Goal: Complete application form

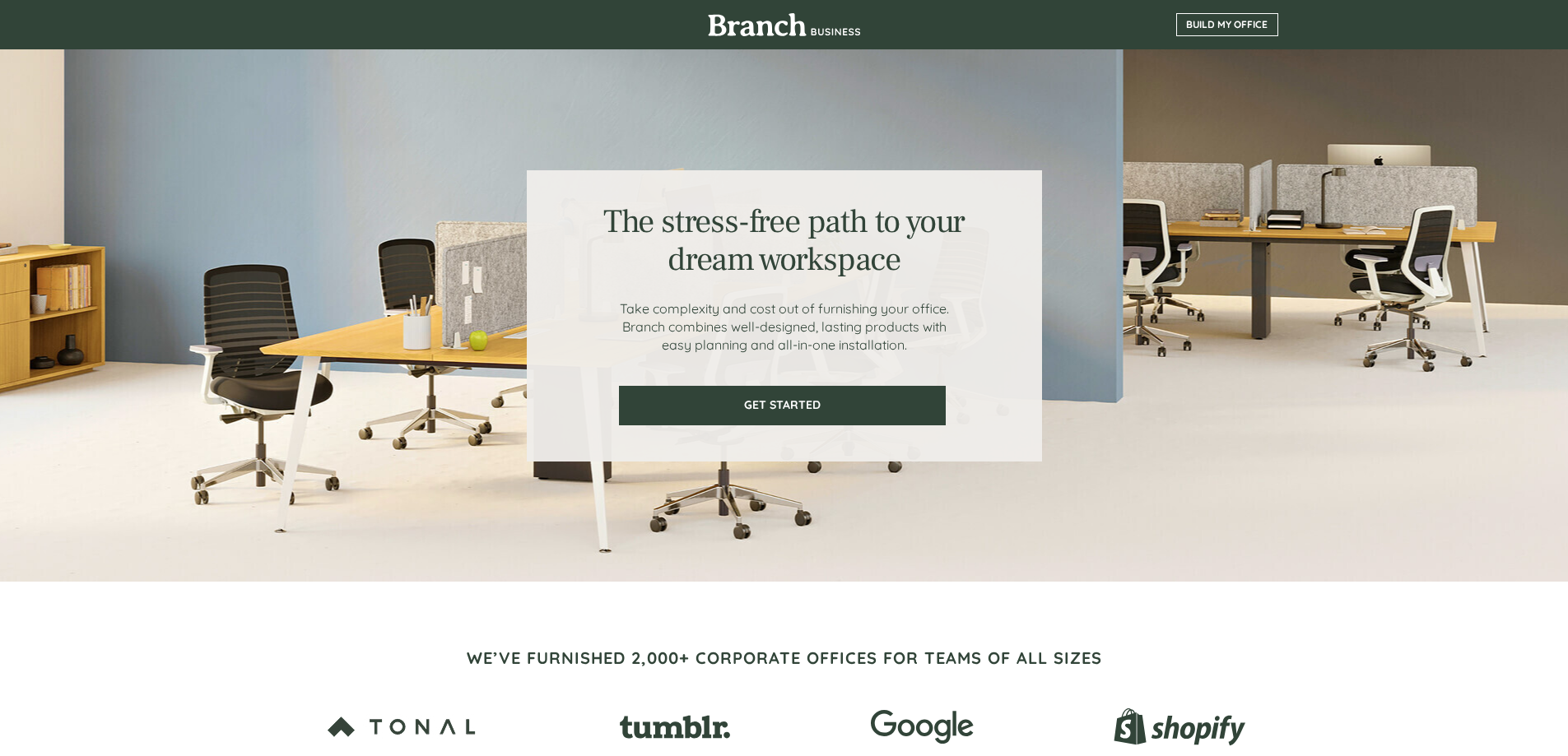
click at [1235, 16] on link "BUILD MY OFFICE" at bounding box center [1226, 24] width 102 height 23
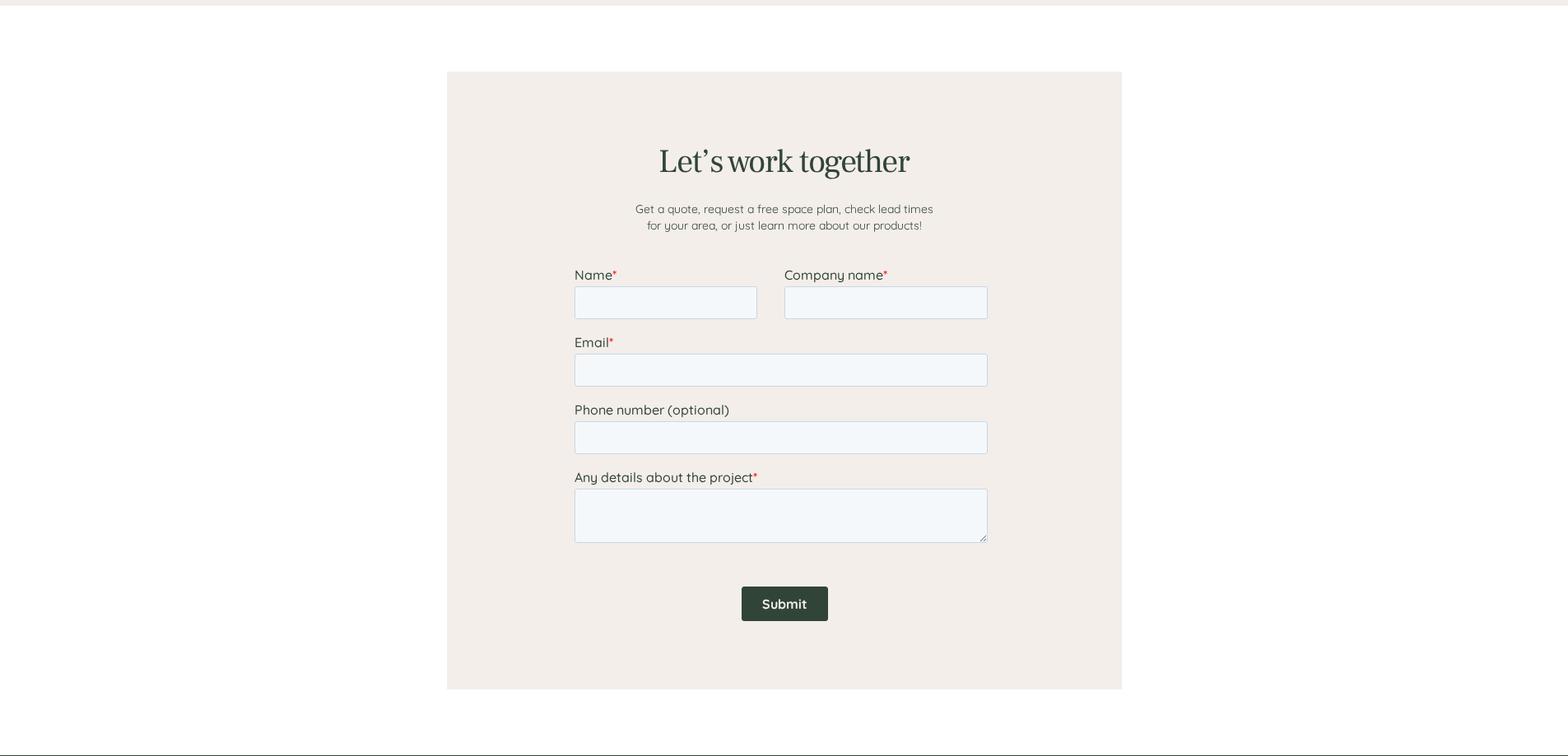
scroll to position [1277, 0]
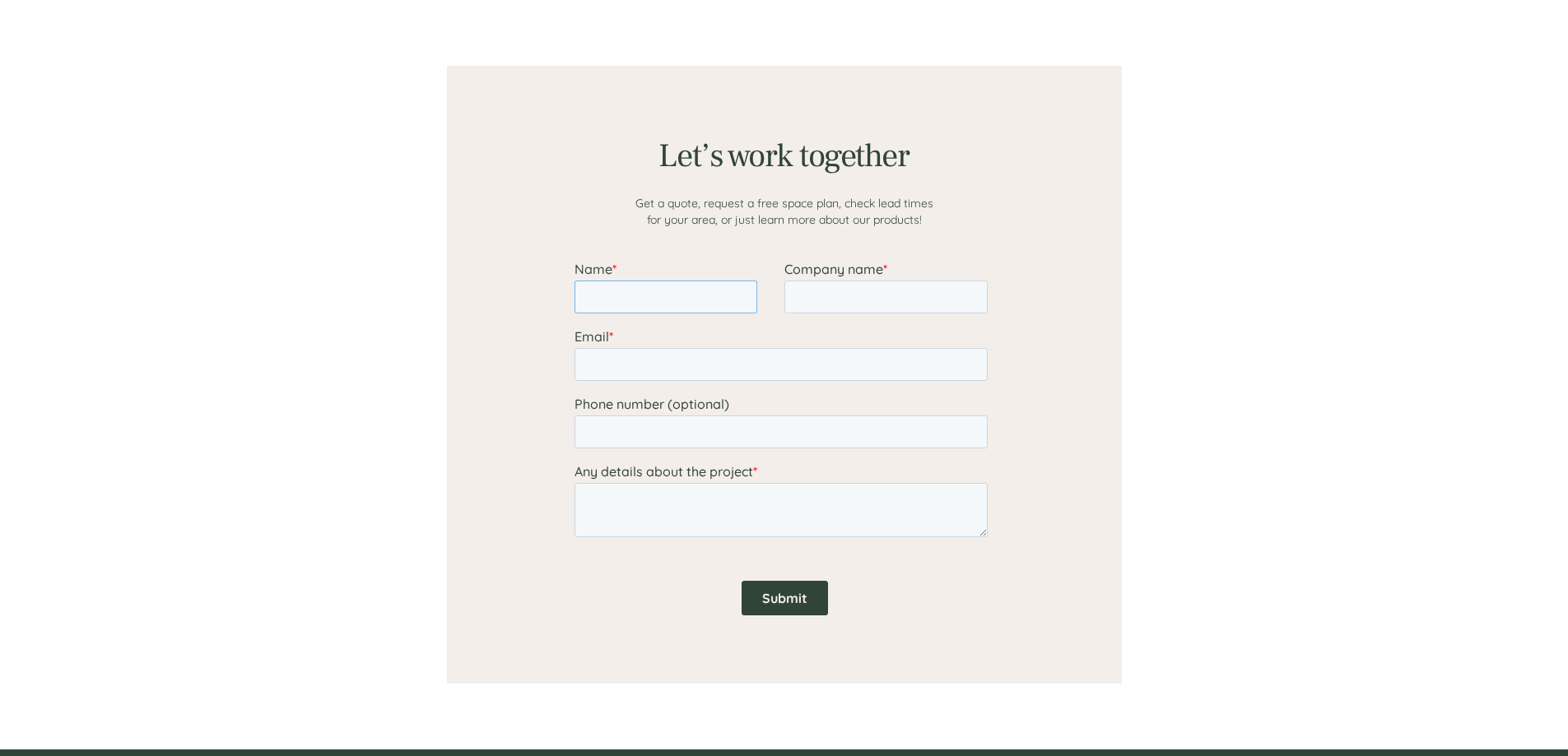
drag, startPoint x: 639, startPoint y: 286, endPoint x: 651, endPoint y: 298, distance: 17.0
click at [641, 287] on input "Name *" at bounding box center [664, 297] width 183 height 33
type input "[PERSON_NAME]"
type input "Complete Staffing Solutions"
type input "[EMAIL_ADDRESS][DOMAIN_NAME]"
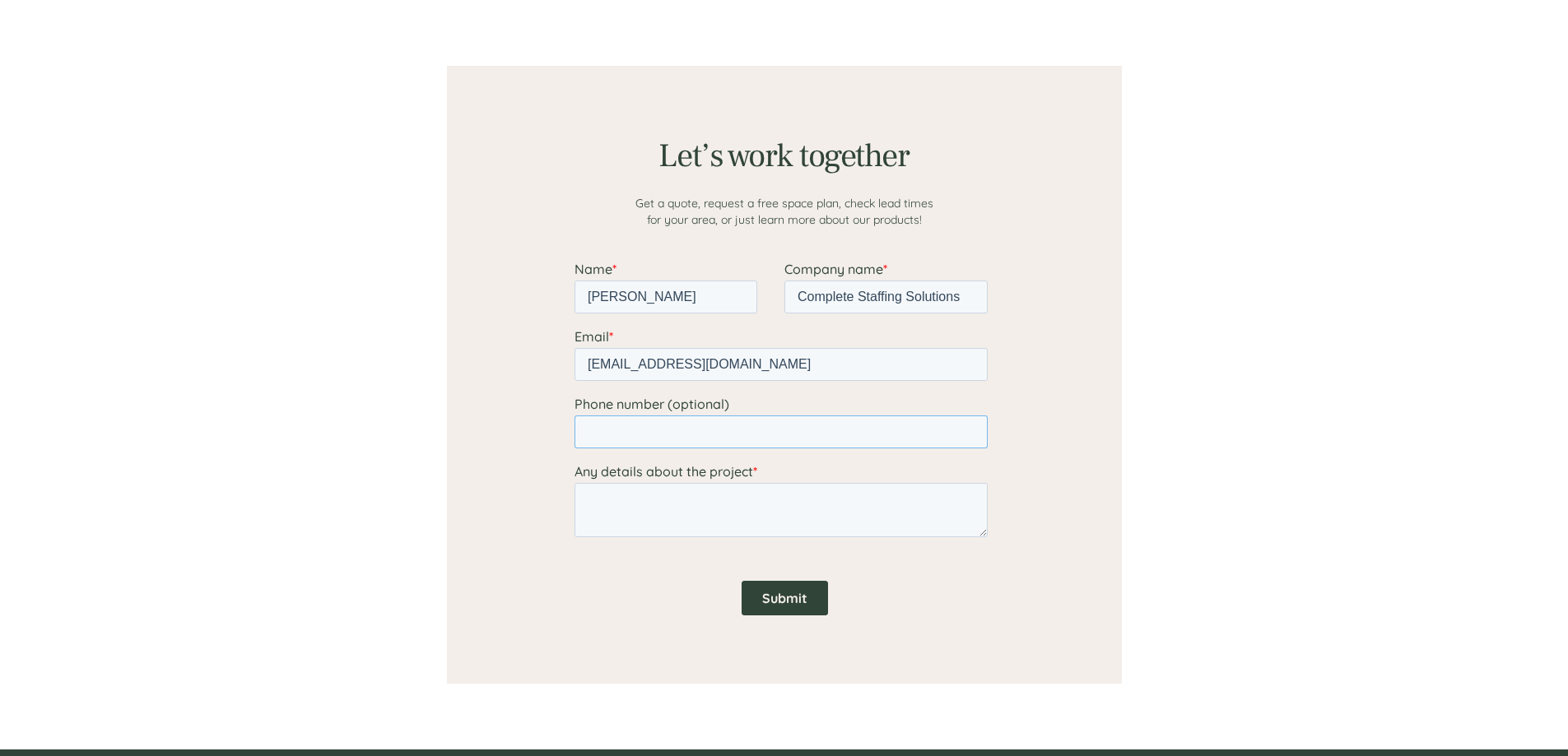
type input "14013214506"
click at [781, 512] on textarea "Any details about the project *" at bounding box center [780, 510] width 413 height 54
type textarea "j"
type textarea "Looking to buy office furniture"
click at [791, 582] on div "Submit" at bounding box center [783, 598] width 420 height 62
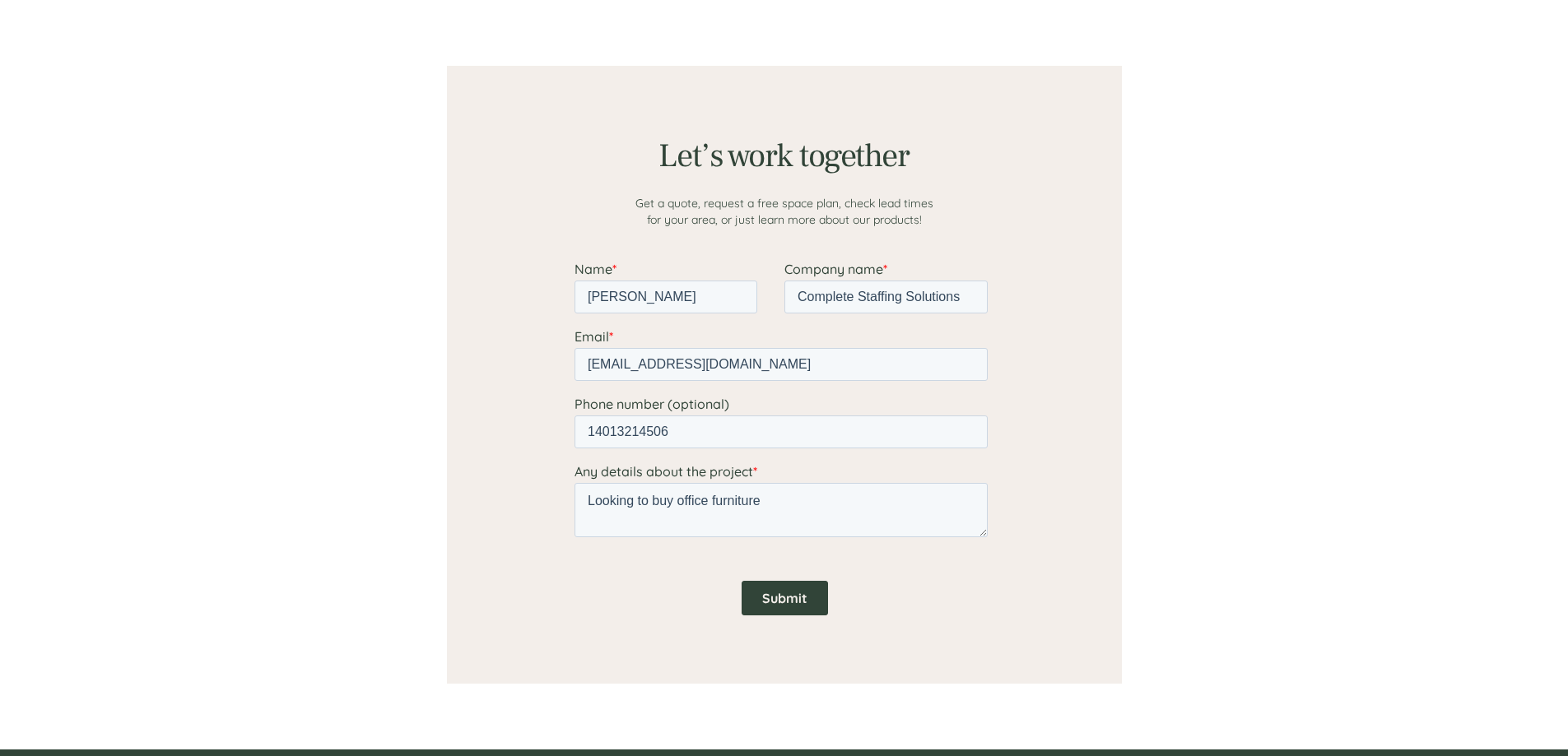
click at [794, 586] on input "Submit" at bounding box center [784, 598] width 86 height 35
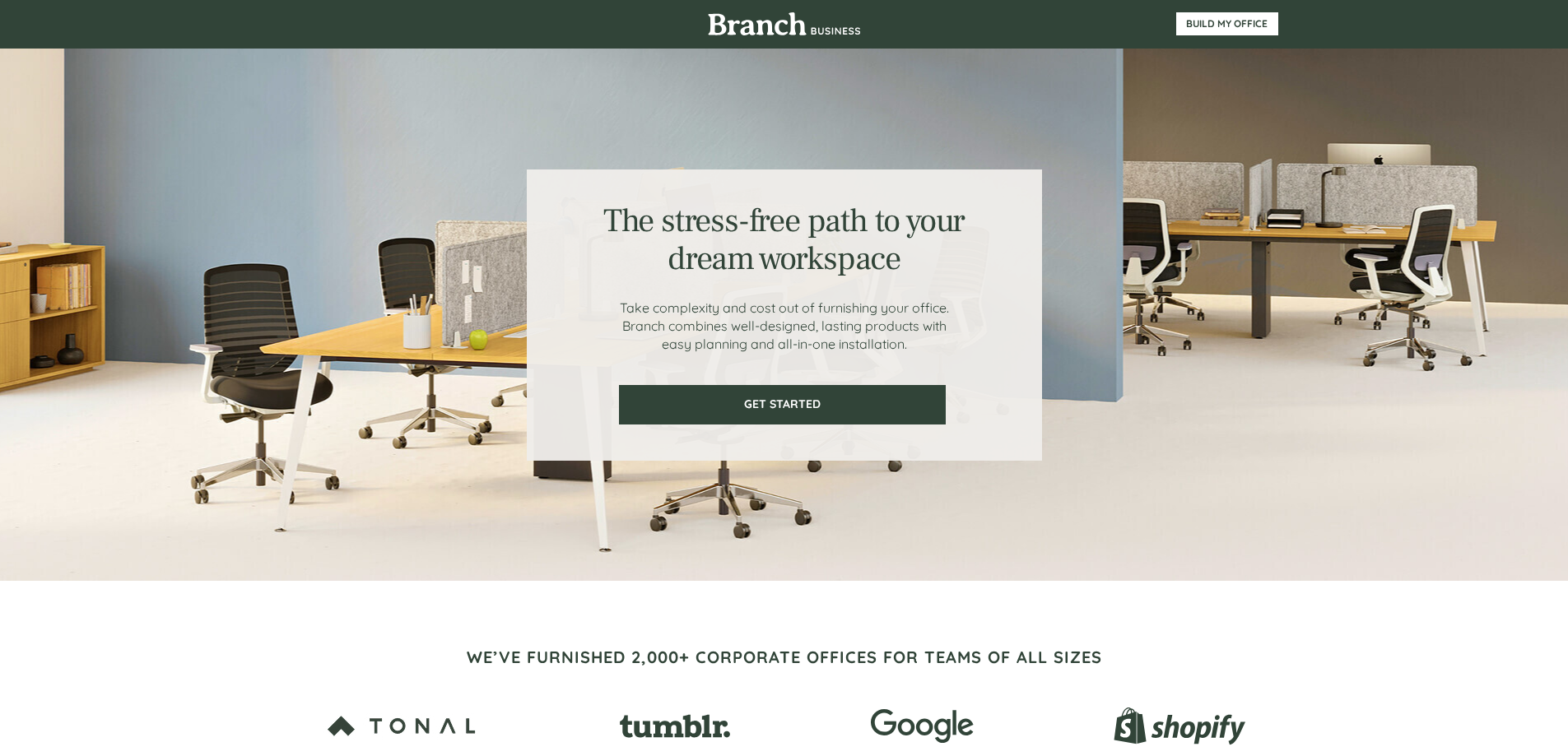
scroll to position [0, 0]
